Goal: Task Accomplishment & Management: Use online tool/utility

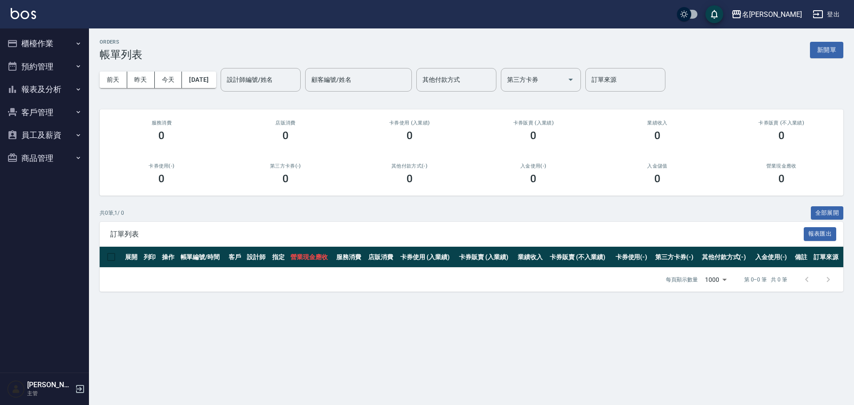
click at [48, 44] on button "櫃檯作業" at bounding box center [45, 43] width 82 height 23
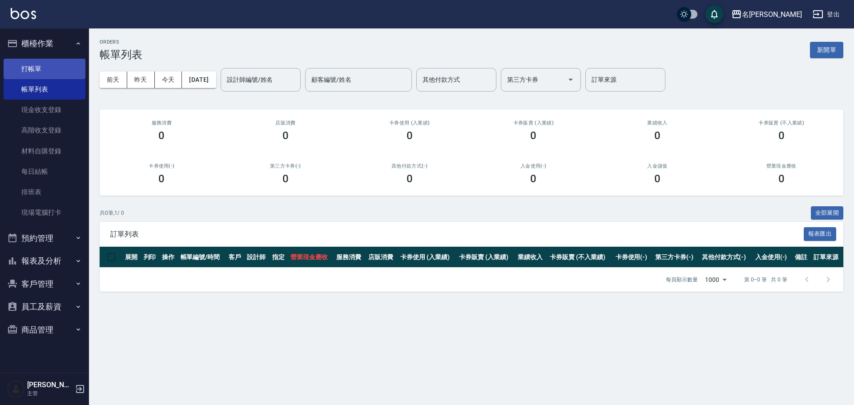
click at [52, 76] on link "打帳單" at bounding box center [45, 69] width 82 height 20
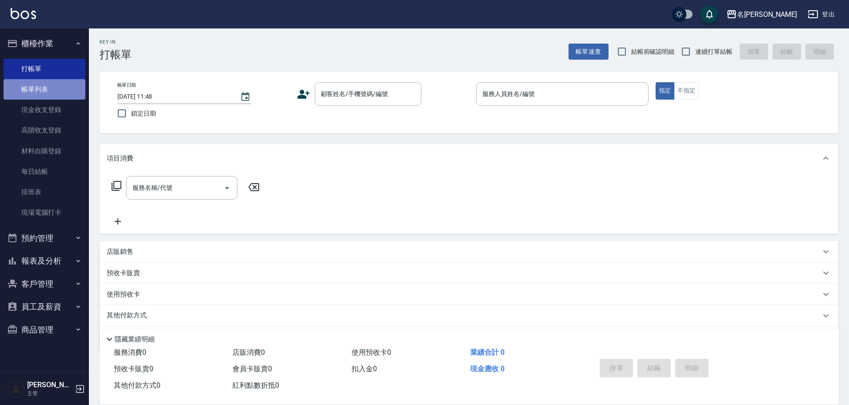
click at [52, 85] on link "帳單列表" at bounding box center [45, 89] width 82 height 20
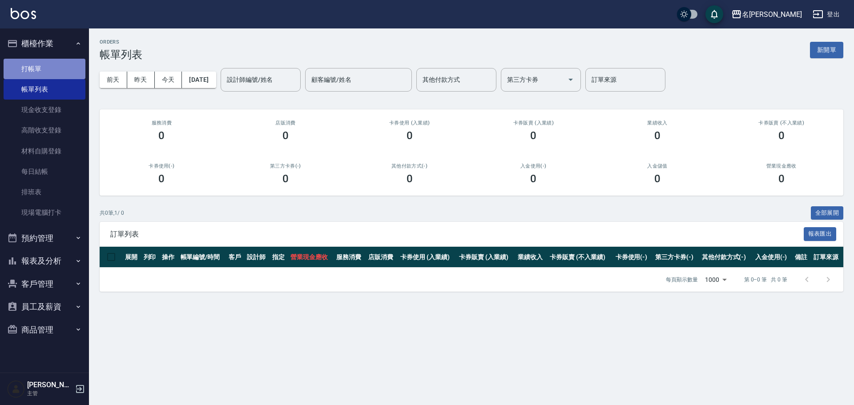
click at [59, 71] on link "打帳單" at bounding box center [45, 69] width 82 height 20
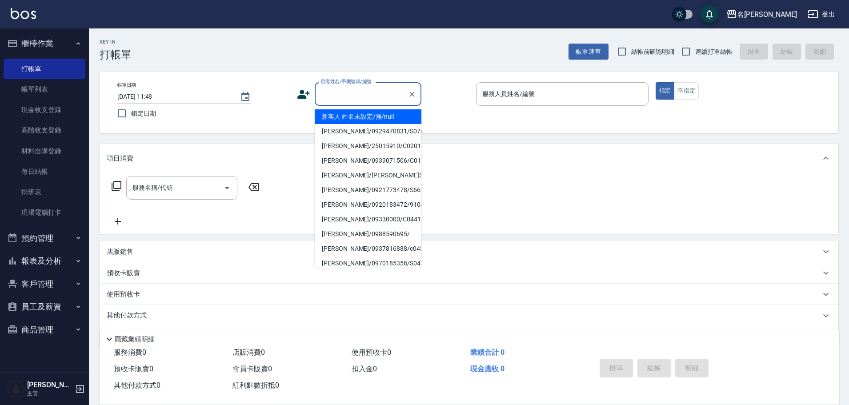
click at [389, 92] on input "顧客姓名/手機號碼/編號" at bounding box center [361, 94] width 85 height 16
click at [382, 116] on li "新客人 姓名未設定/無/null" at bounding box center [368, 116] width 107 height 15
type input "新客人 姓名未設定/無/null"
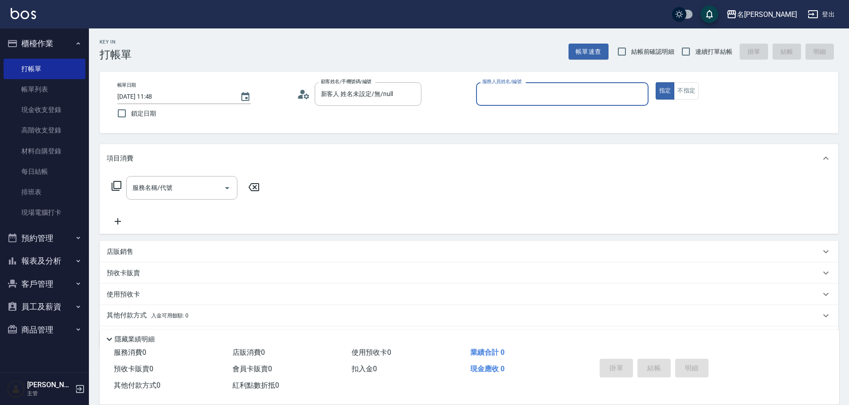
click at [619, 92] on input "服務人員姓名/編號" at bounding box center [562, 94] width 165 height 16
type input "小龍-9"
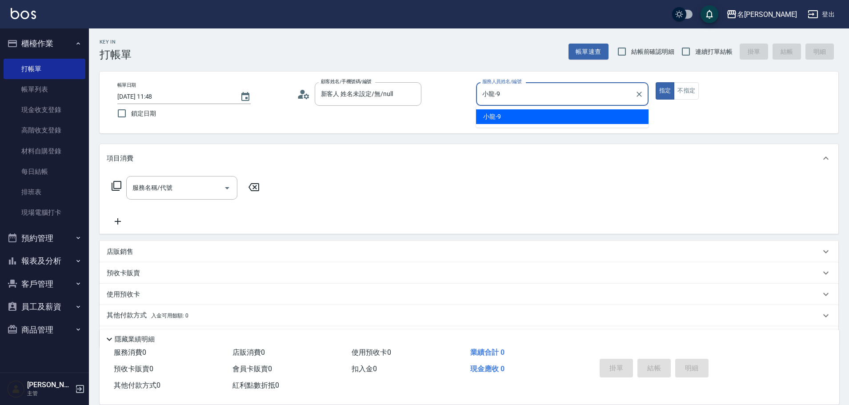
type button "true"
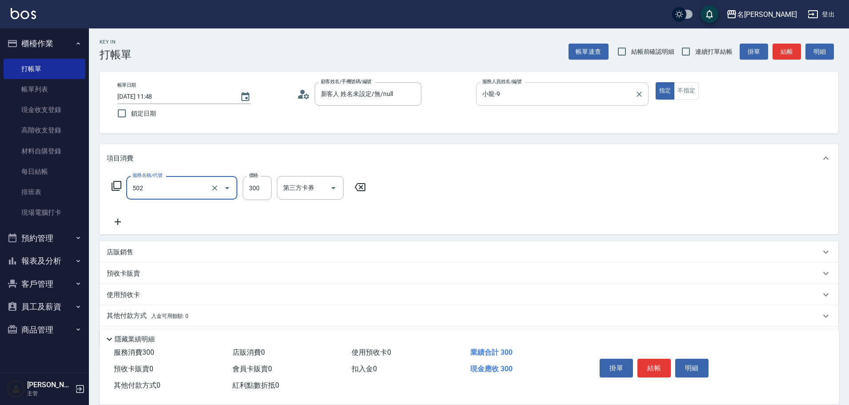
type input "洗髮(502)"
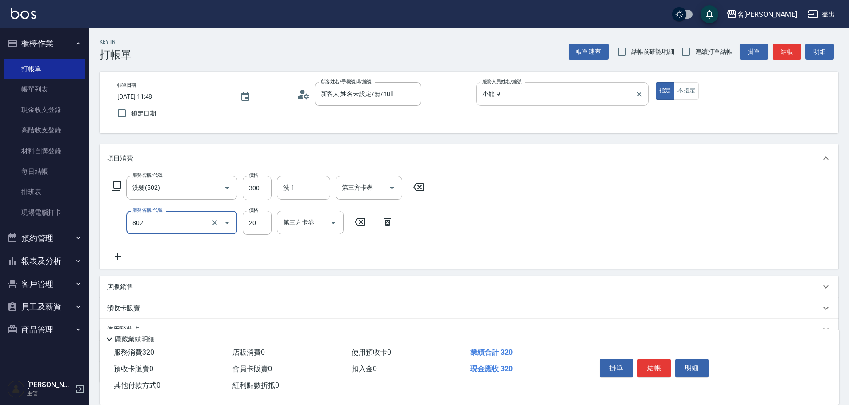
type input "潤絲(802)"
click at [117, 183] on icon at bounding box center [116, 186] width 11 height 11
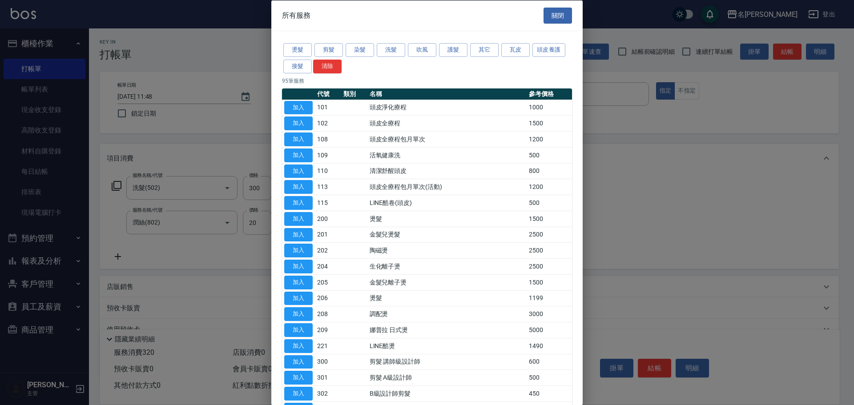
click at [343, 46] on div "燙髮 剪髮 染髮 洗髮 吹風 護髮 其它 瓦皮 頭皮養護 接髮 清除" at bounding box center [427, 58] width 290 height 33
click at [330, 48] on button "剪髮" at bounding box center [328, 50] width 28 height 14
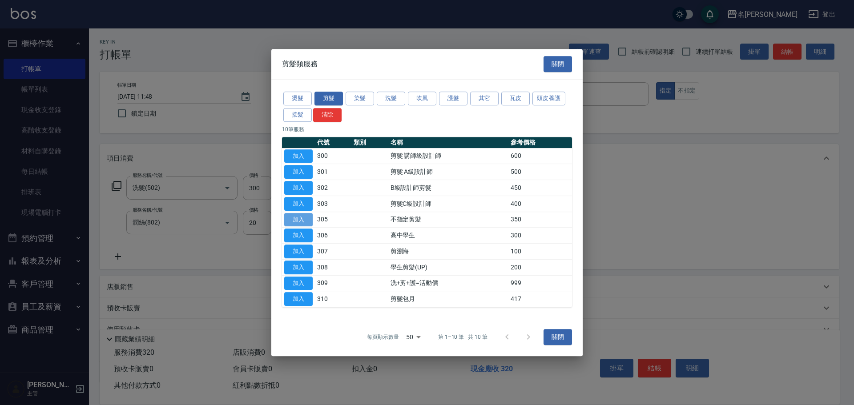
click at [295, 216] on button "加入" at bounding box center [298, 220] width 28 height 14
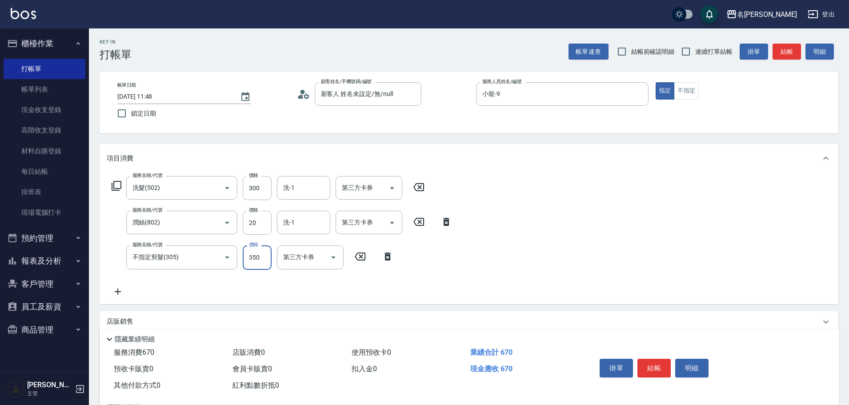
click at [258, 257] on input "350" at bounding box center [257, 257] width 29 height 24
click at [277, 251] on div "服務名稱/代號 不指定剪髮(305) 服務名稱/代號 價格 350 價格 第三方卡券 第三方卡券" at bounding box center [253, 257] width 292 height 24
drag, startPoint x: 249, startPoint y: 257, endPoint x: 253, endPoint y: 255, distance: 4.6
click at [249, 257] on input "350" at bounding box center [257, 257] width 29 height 24
type input "150"
